Goal: Information Seeking & Learning: Learn about a topic

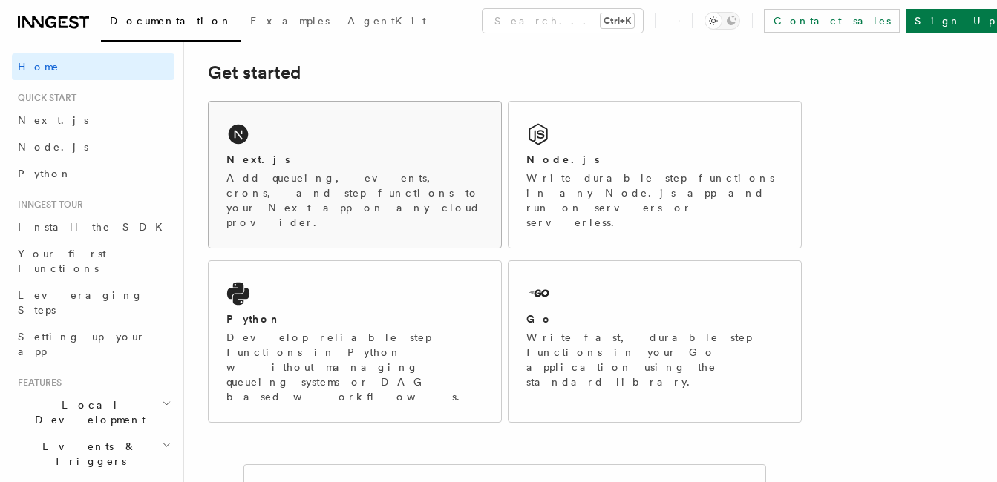
scroll to position [223, 0]
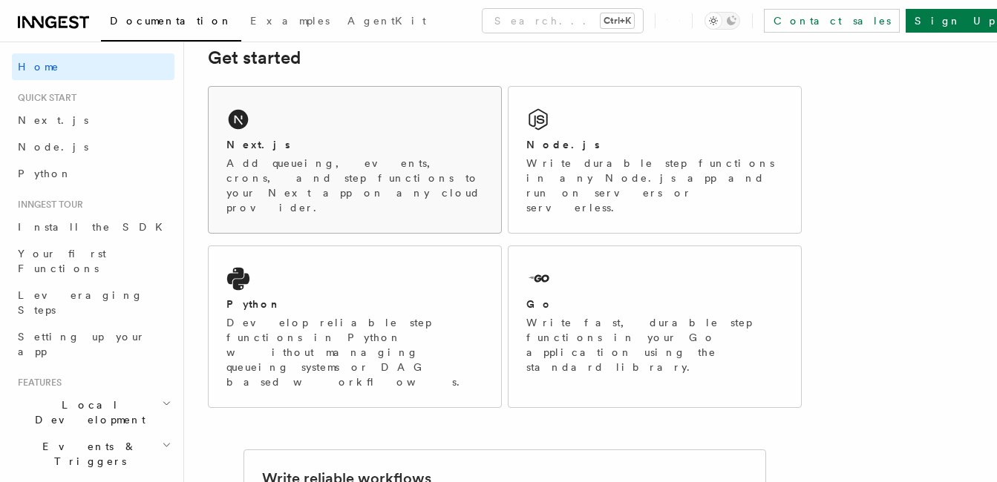
click at [388, 159] on p "Add queueing, events, crons, and step functions to your Next app on any cloud p…" at bounding box center [354, 185] width 257 height 59
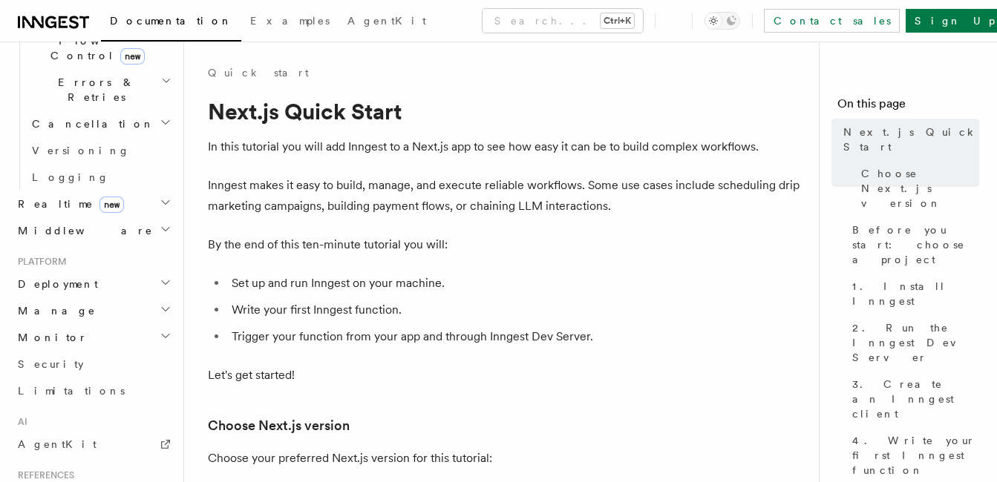
scroll to position [557, 0]
click at [79, 432] on link "AgentKit" at bounding box center [93, 445] width 163 height 27
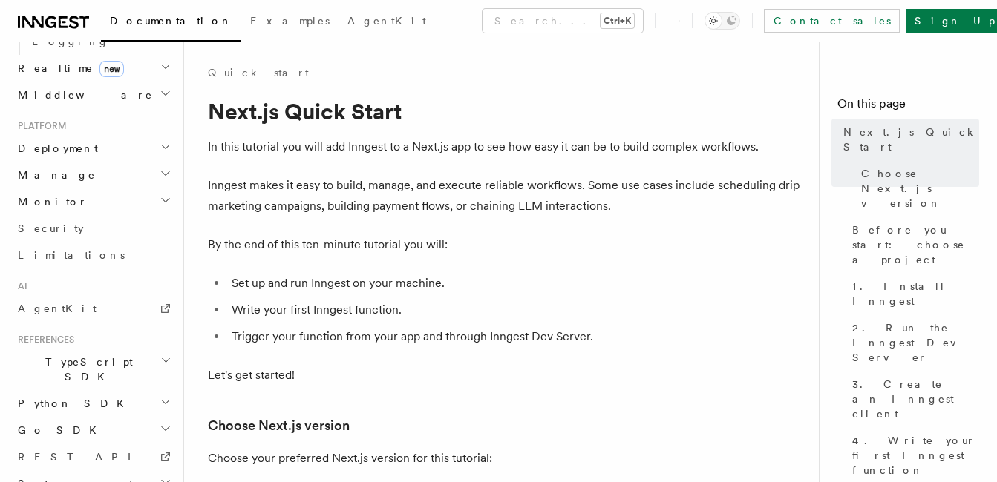
scroll to position [705, 0]
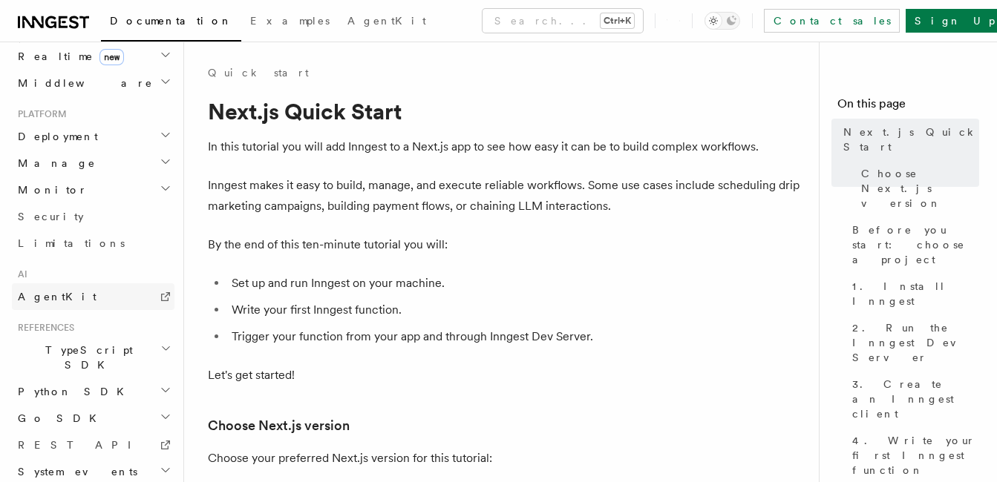
click at [111, 283] on link "AgentKit" at bounding box center [93, 296] width 163 height 27
